Goal: Task Accomplishment & Management: Use online tool/utility

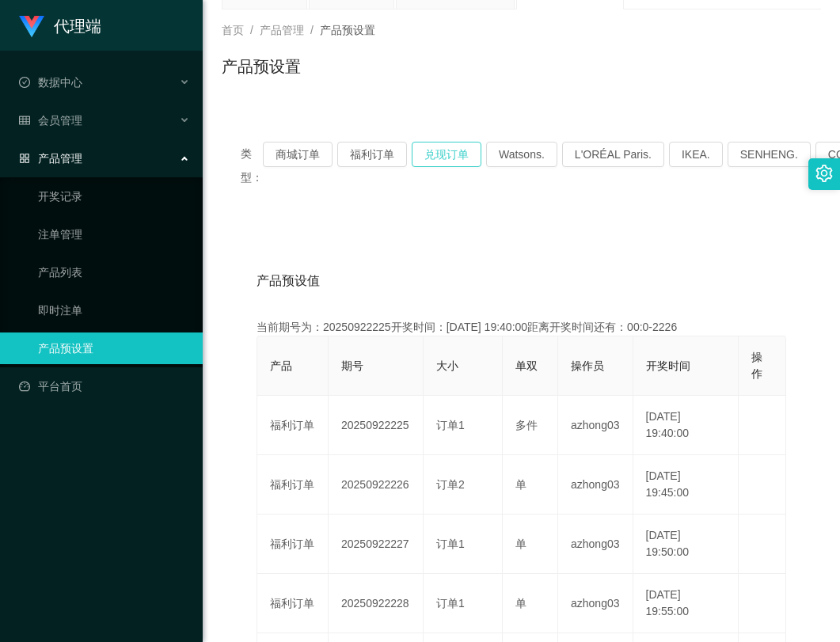
drag, startPoint x: 0, startPoint y: 0, endPoint x: 442, endPoint y: 155, distance: 468.8
click at [442, 155] on button "兑现订单" at bounding box center [447, 154] width 70 height 25
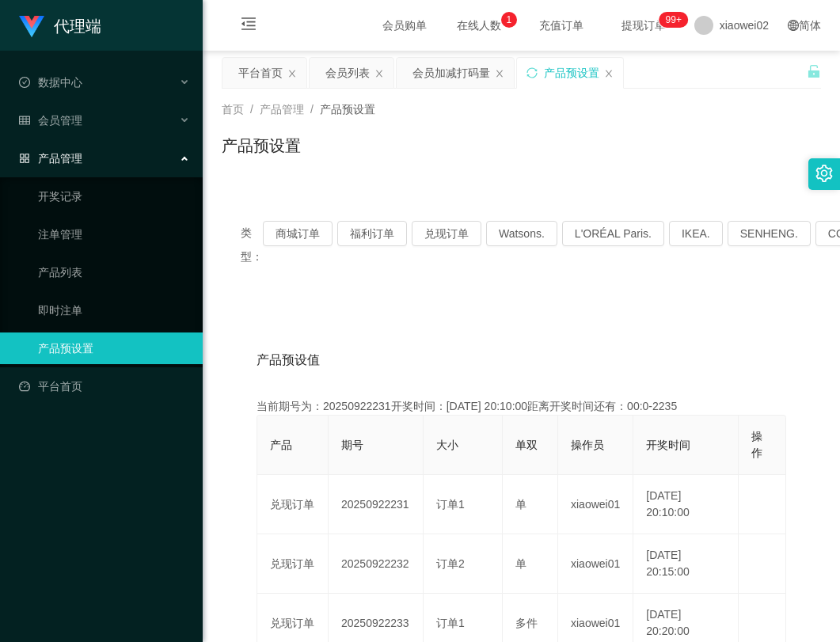
click at [374, 409] on div "当前期号为：20250922231开奖时间：[DATE] 20:10:00距离开奖时间还有：00:0-2235" at bounding box center [520, 406] width 529 height 17
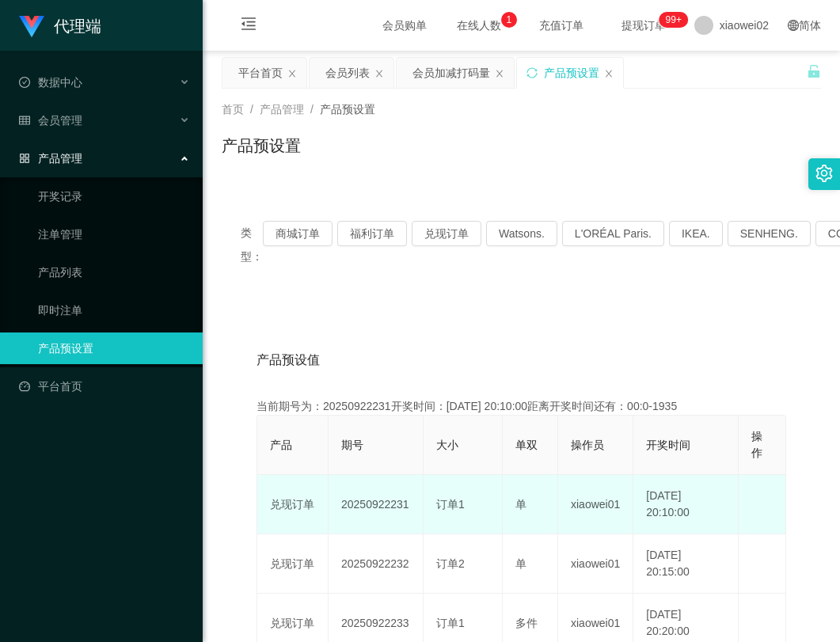
click at [375, 503] on td "20250922231" at bounding box center [375, 504] width 95 height 59
copy td "20250922231"
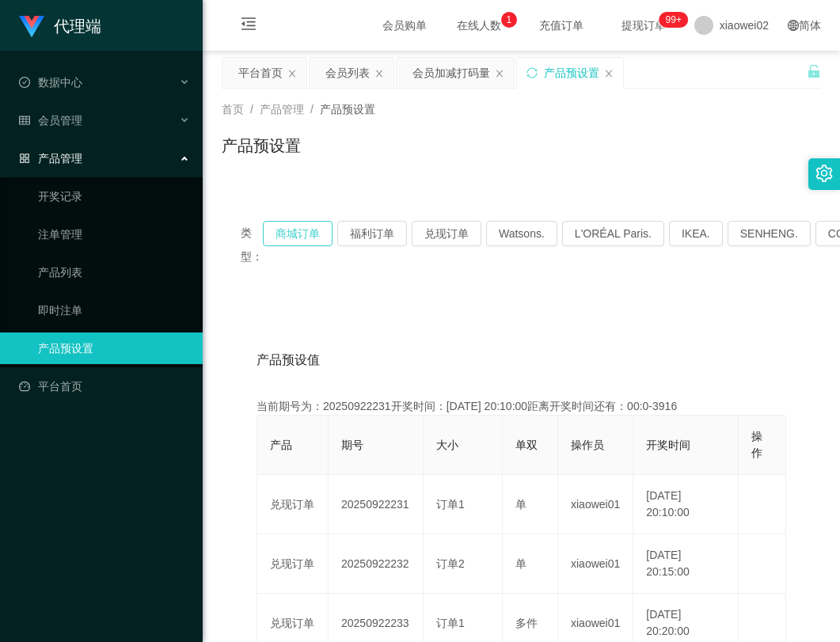
drag, startPoint x: 355, startPoint y: 276, endPoint x: 317, endPoint y: 231, distance: 59.0
click at [351, 268] on div "类型： 商城订单 福利订单 兑现订单 Watsons. L'ORÉAL Paris. IKEA. [GEOGRAPHIC_DATA]. COURTS." at bounding box center [521, 244] width 599 height 85
click at [381, 241] on button "福利订单" at bounding box center [372, 233] width 70 height 25
click at [578, 345] on div "产品预设值 添加期号" at bounding box center [520, 360] width 529 height 44
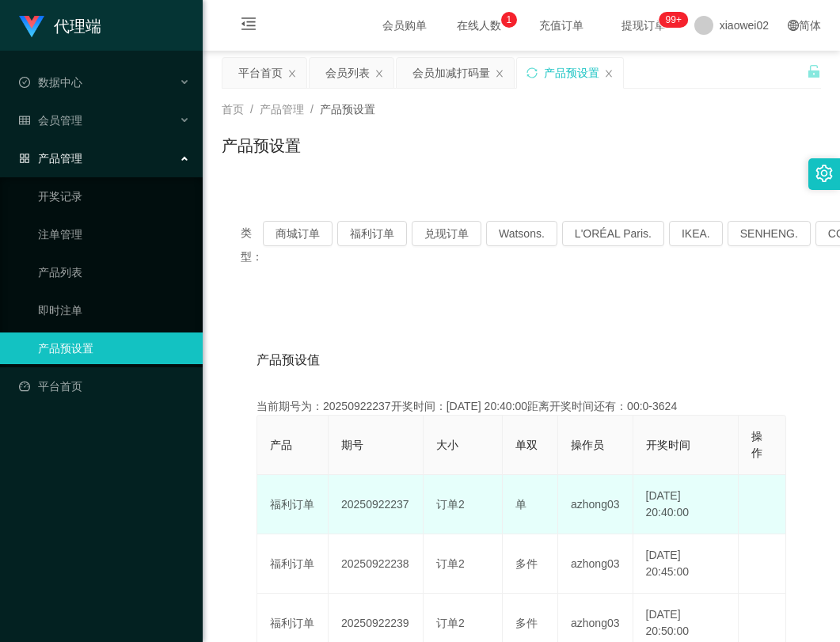
click at [385, 502] on td "20250922237" at bounding box center [375, 504] width 95 height 59
copy td "20250922237"
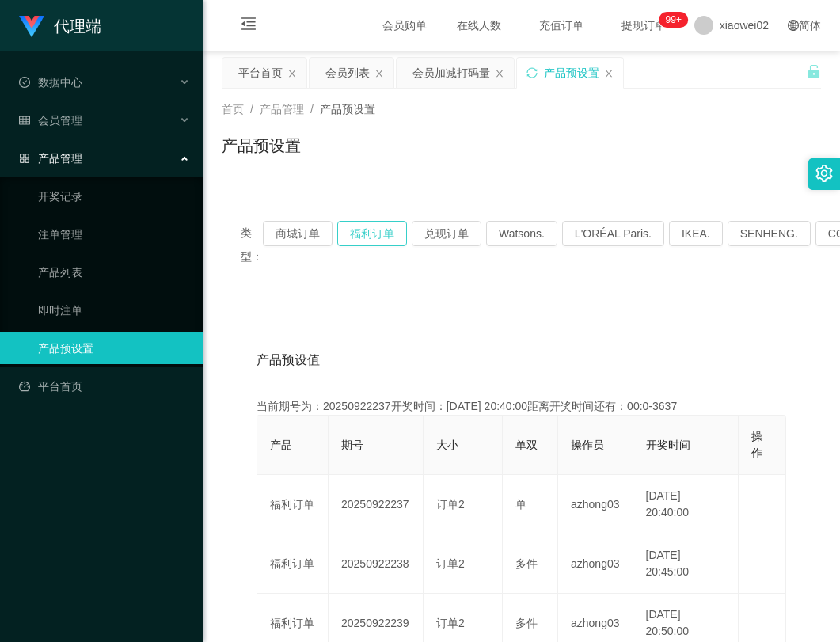
click at [365, 237] on button "福利订单" at bounding box center [372, 233] width 70 height 25
